Goal: Task Accomplishment & Management: Complete application form

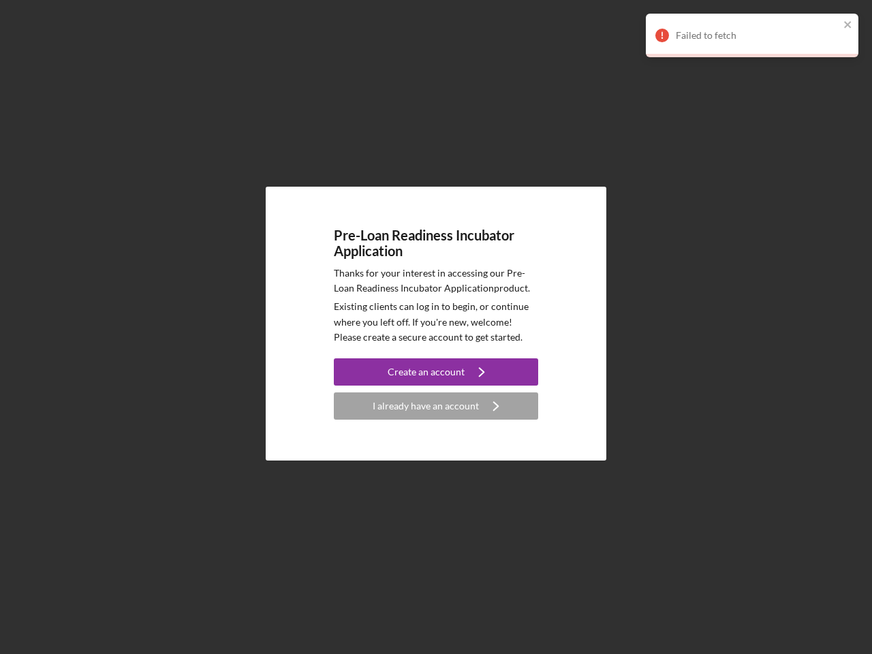
click at [436, 327] on p "Existing clients can log in to begin, or continue where you left off. If you're…" at bounding box center [436, 322] width 204 height 46
click at [436, 372] on div "Create an account" at bounding box center [426, 371] width 77 height 27
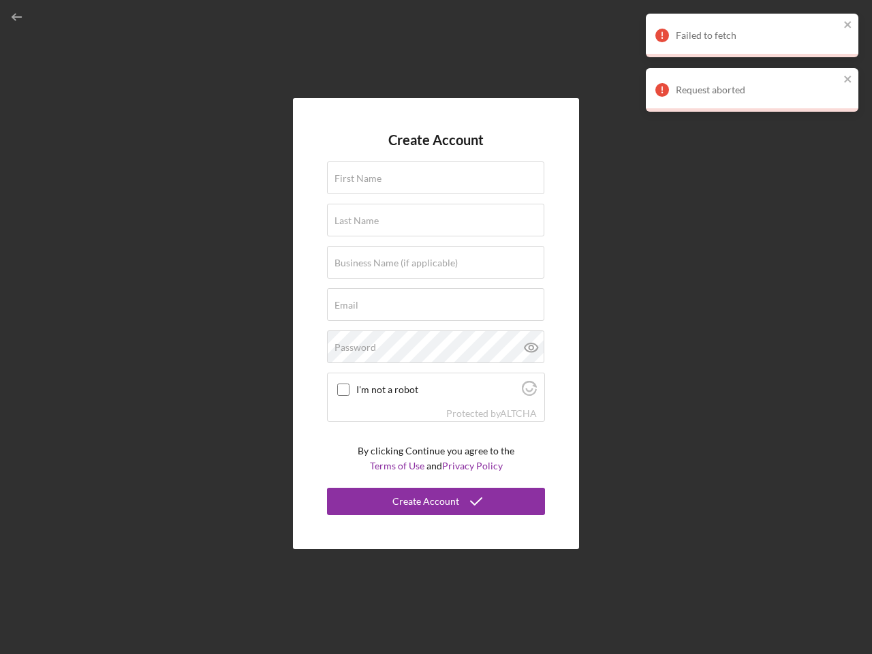
click at [436, 406] on div "Protected by [PERSON_NAME]" at bounding box center [436, 413] width 217 height 15
click at [752, 35] on div "Failed to fetch" at bounding box center [757, 35] width 163 height 11
